Goal: Task Accomplishment & Management: Use online tool/utility

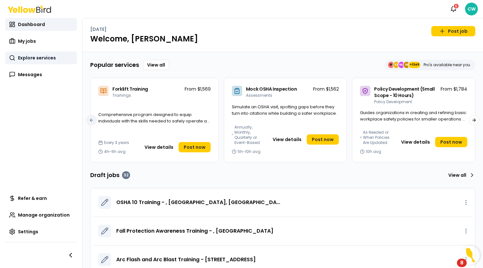
click at [37, 61] on span "Explore services" at bounding box center [37, 58] width 38 height 6
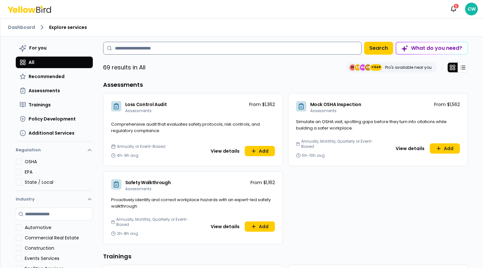
click at [155, 42] on input at bounding box center [232, 48] width 259 height 13
type input "*********"
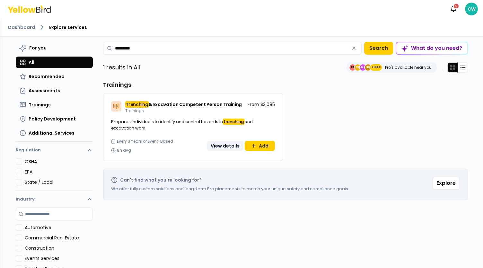
click at [229, 146] on button "View details" at bounding box center [225, 146] width 37 height 10
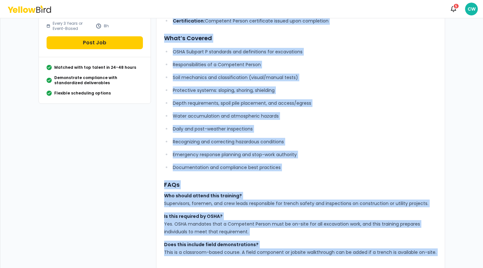
scroll to position [242, 0]
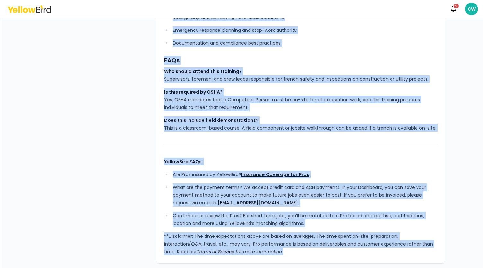
drag, startPoint x: 162, startPoint y: 54, endPoint x: 291, endPoint y: 268, distance: 250.5
click at [291, 268] on html "Notifications 5 CW Dashboard Explore services Trenching & Excavation Competent …" at bounding box center [241, 134] width 483 height 268
copy div "LoremiPsum’d Sitametco & Adipiscing Elitseddo Eiusmo Temporin utlaboree do ma 7…"
